Goal: Use online tool/utility

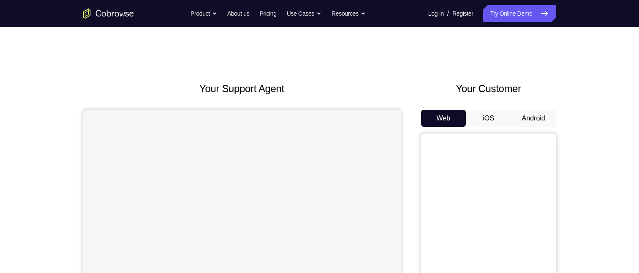
click at [533, 122] on button "Android" at bounding box center [533, 118] width 45 height 17
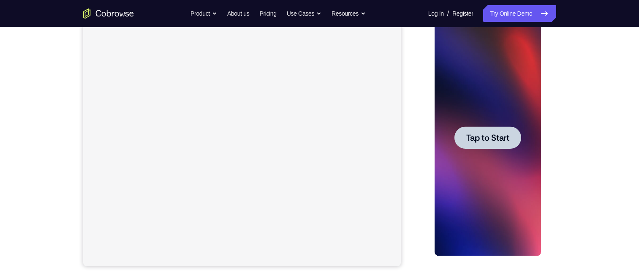
click at [505, 137] on span "Tap to Start" at bounding box center [487, 137] width 43 height 8
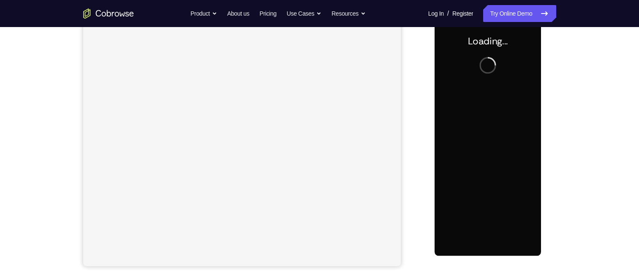
click at [505, 138] on div at bounding box center [488, 137] width 106 height 236
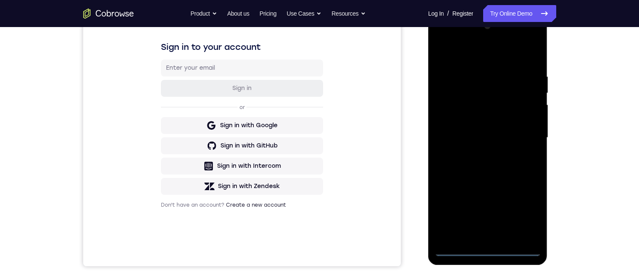
click at [485, 250] on div at bounding box center [488, 137] width 106 height 236
click at [521, 216] on div at bounding box center [488, 137] width 106 height 236
click at [467, 64] on div at bounding box center [488, 137] width 106 height 236
click at [467, 60] on div at bounding box center [488, 137] width 106 height 236
click at [467, 58] on div at bounding box center [488, 137] width 106 height 236
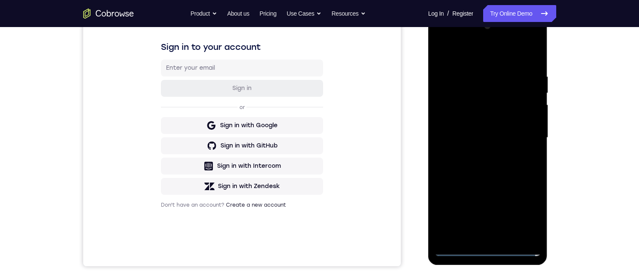
click at [527, 134] on div at bounding box center [488, 137] width 106 height 236
click at [480, 236] on div at bounding box center [488, 137] width 106 height 236
click at [469, 135] on div at bounding box center [488, 137] width 106 height 236
click at [494, 127] on div at bounding box center [488, 137] width 106 height 236
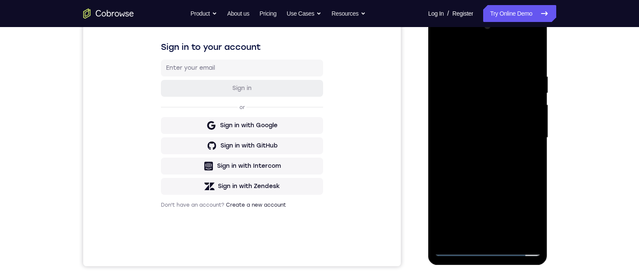
click at [481, 139] on div at bounding box center [488, 137] width 106 height 236
click at [487, 170] on div at bounding box center [488, 137] width 106 height 236
